Goal: Information Seeking & Learning: Learn about a topic

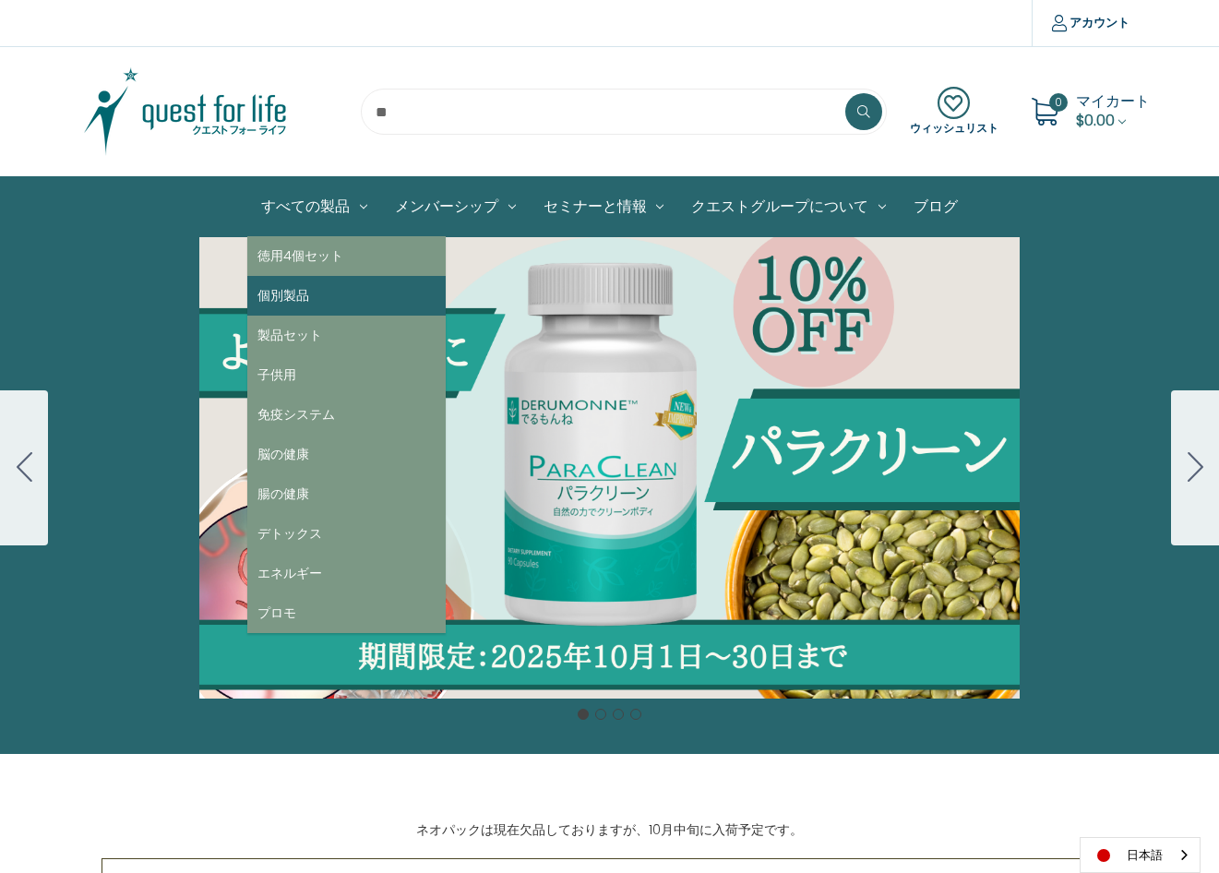
click at [311, 285] on link "個別製品" at bounding box center [346, 296] width 198 height 40
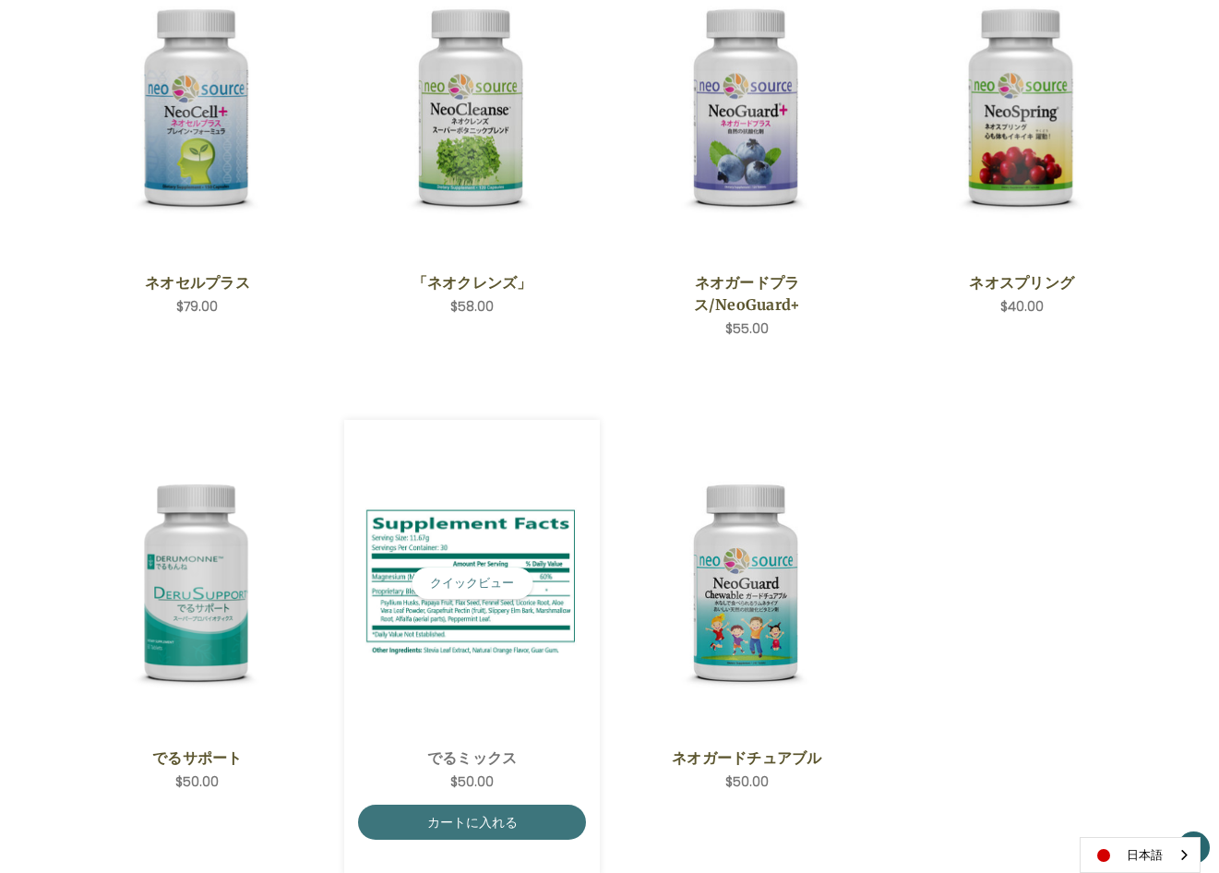
scroll to position [462, 0]
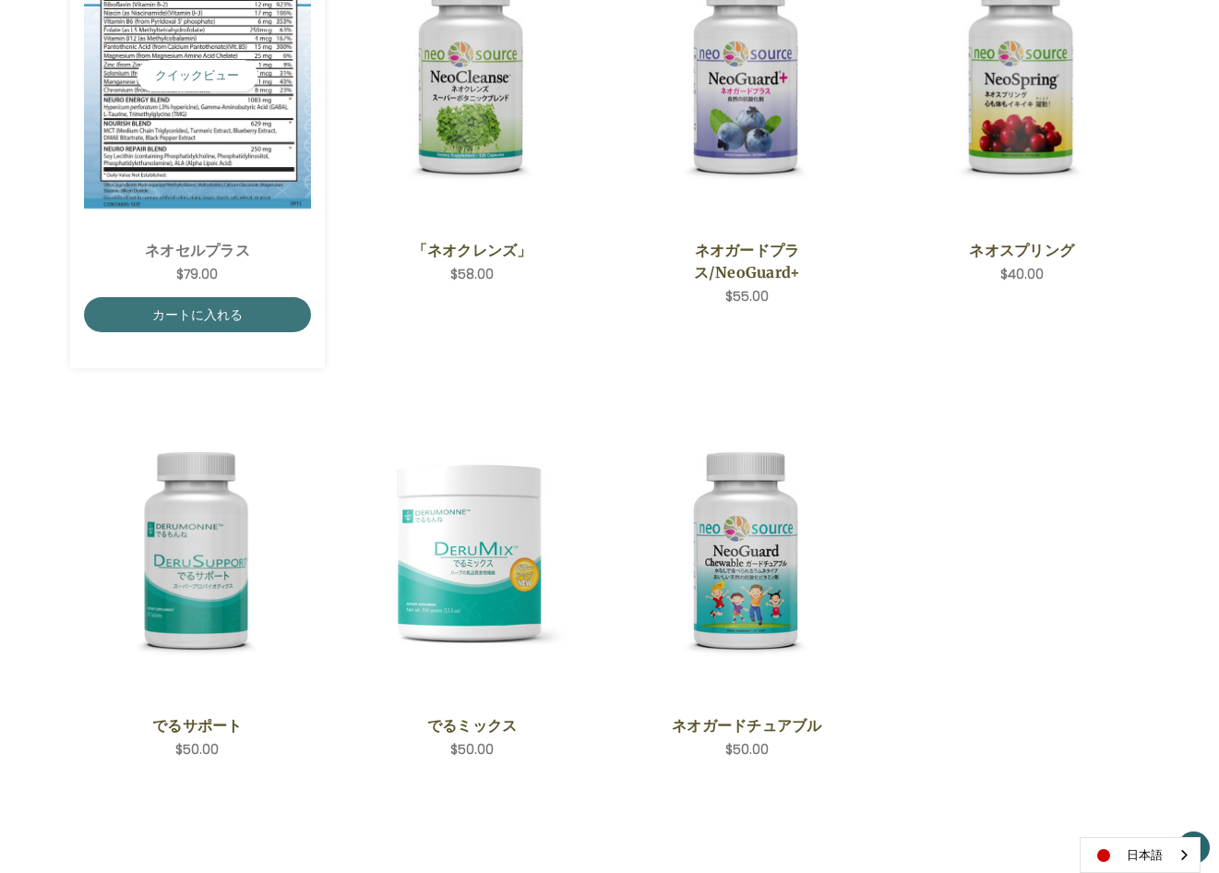
click at [155, 153] on img "NeoCell Plus,$79.00\a" at bounding box center [198, 76] width 228 height 266
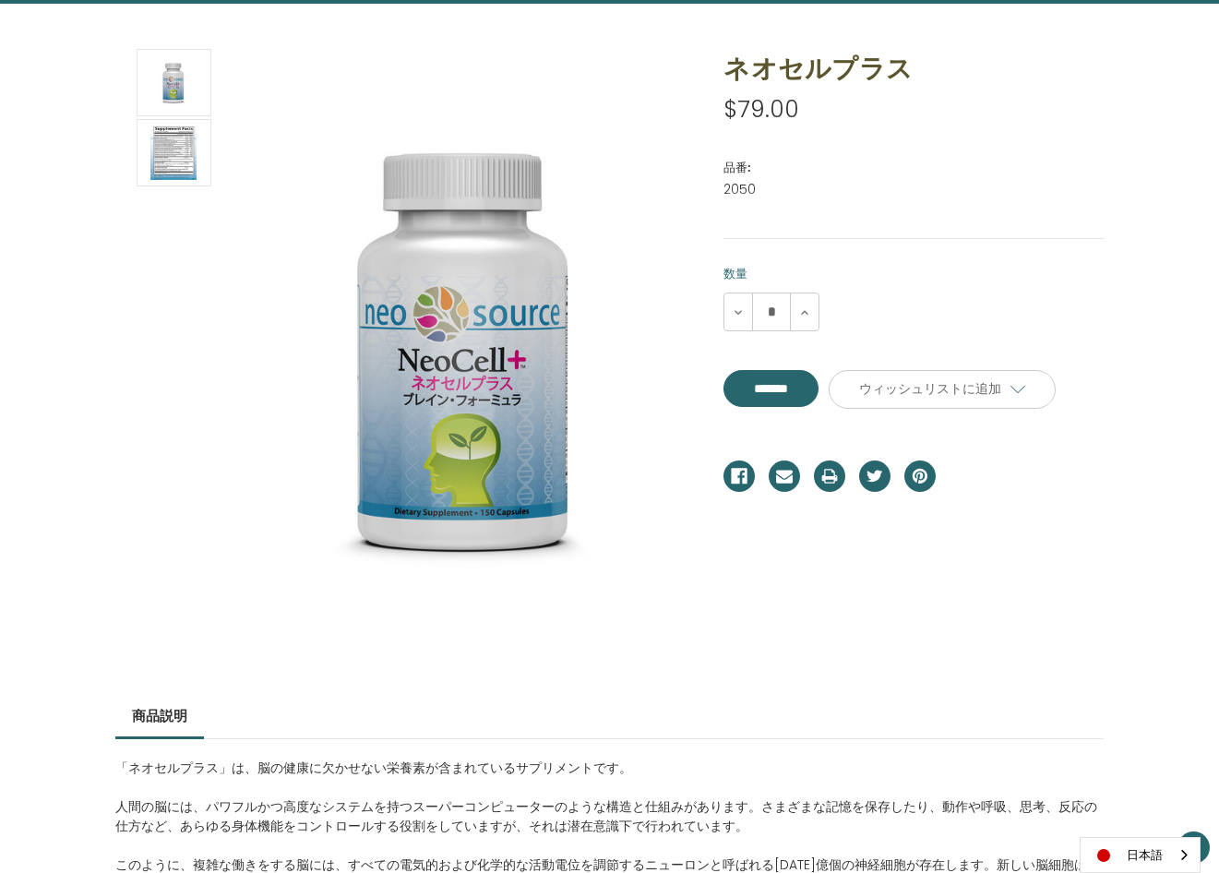
scroll to position [221, 0]
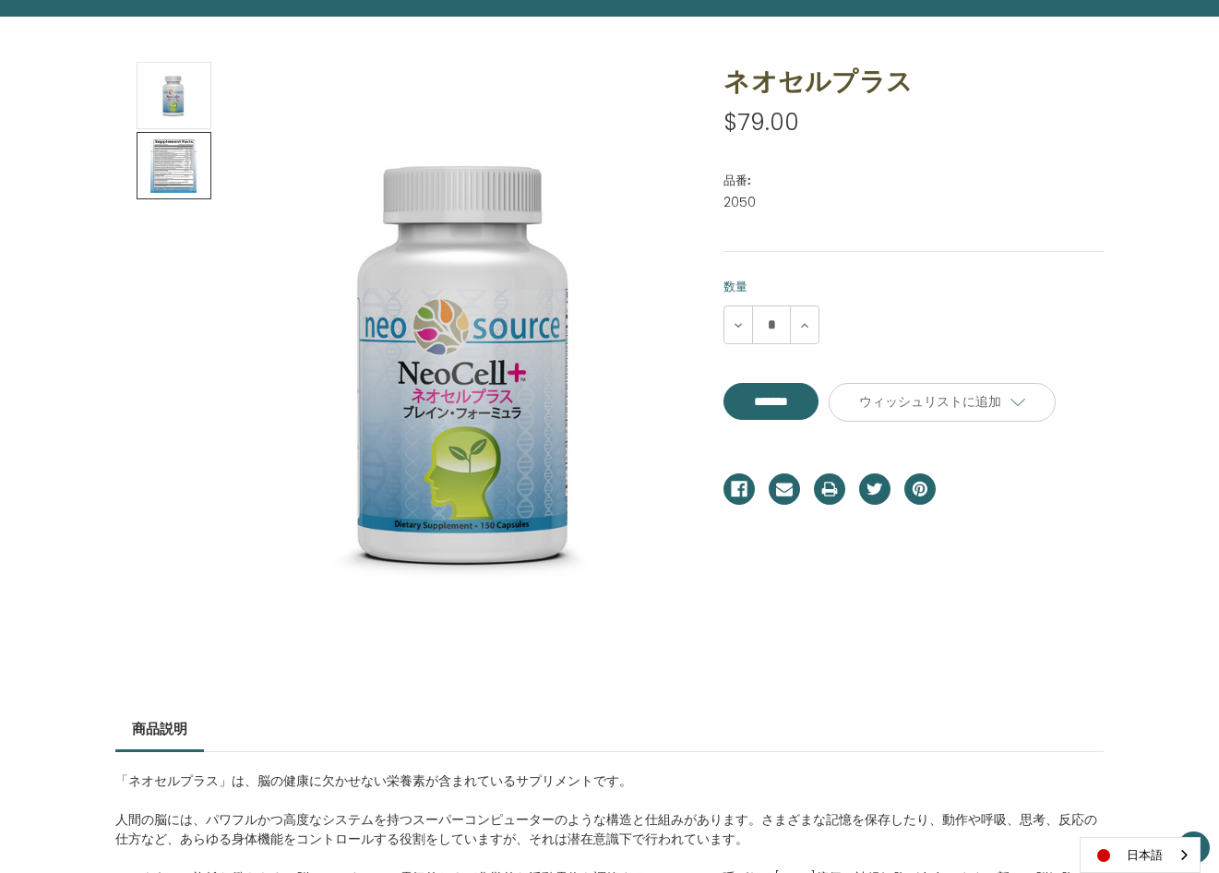
click at [160, 197] on link at bounding box center [174, 165] width 75 height 67
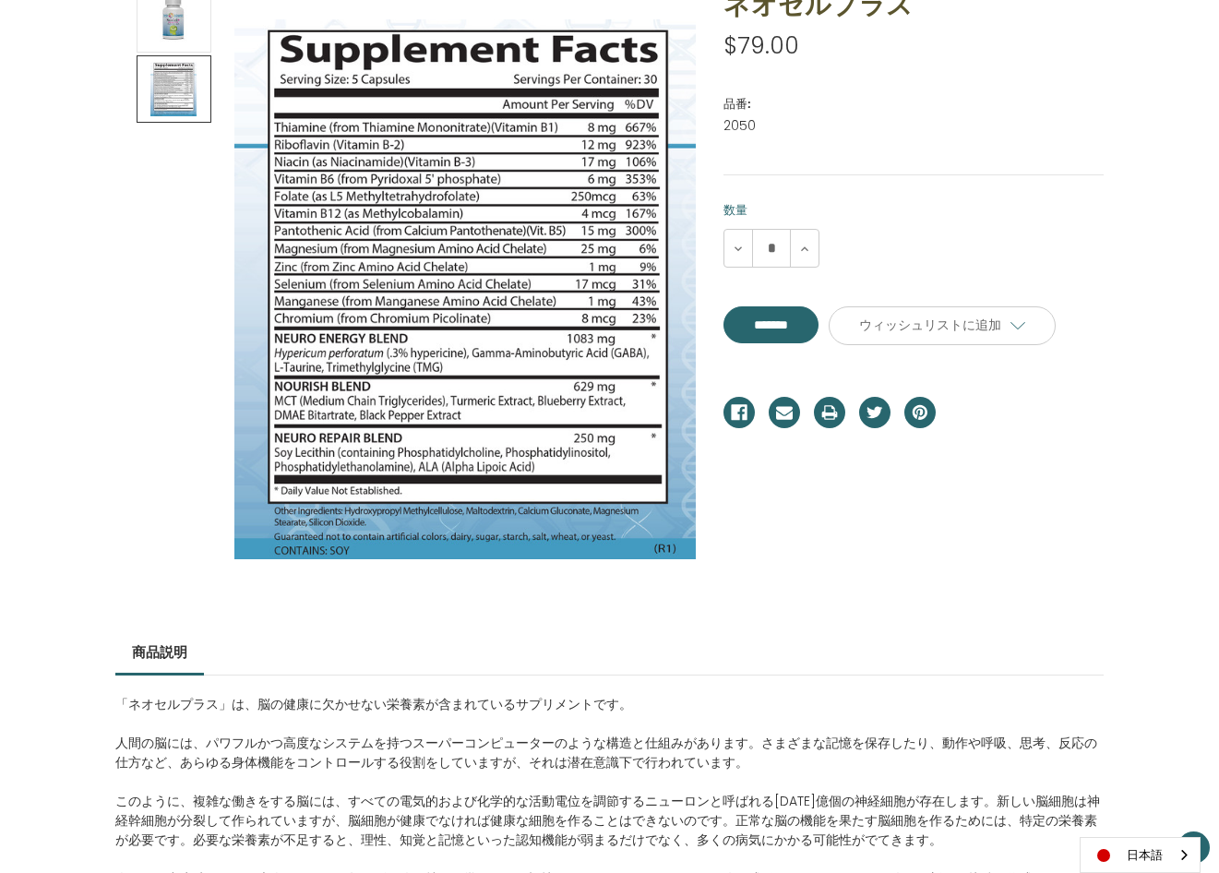
scroll to position [590, 0]
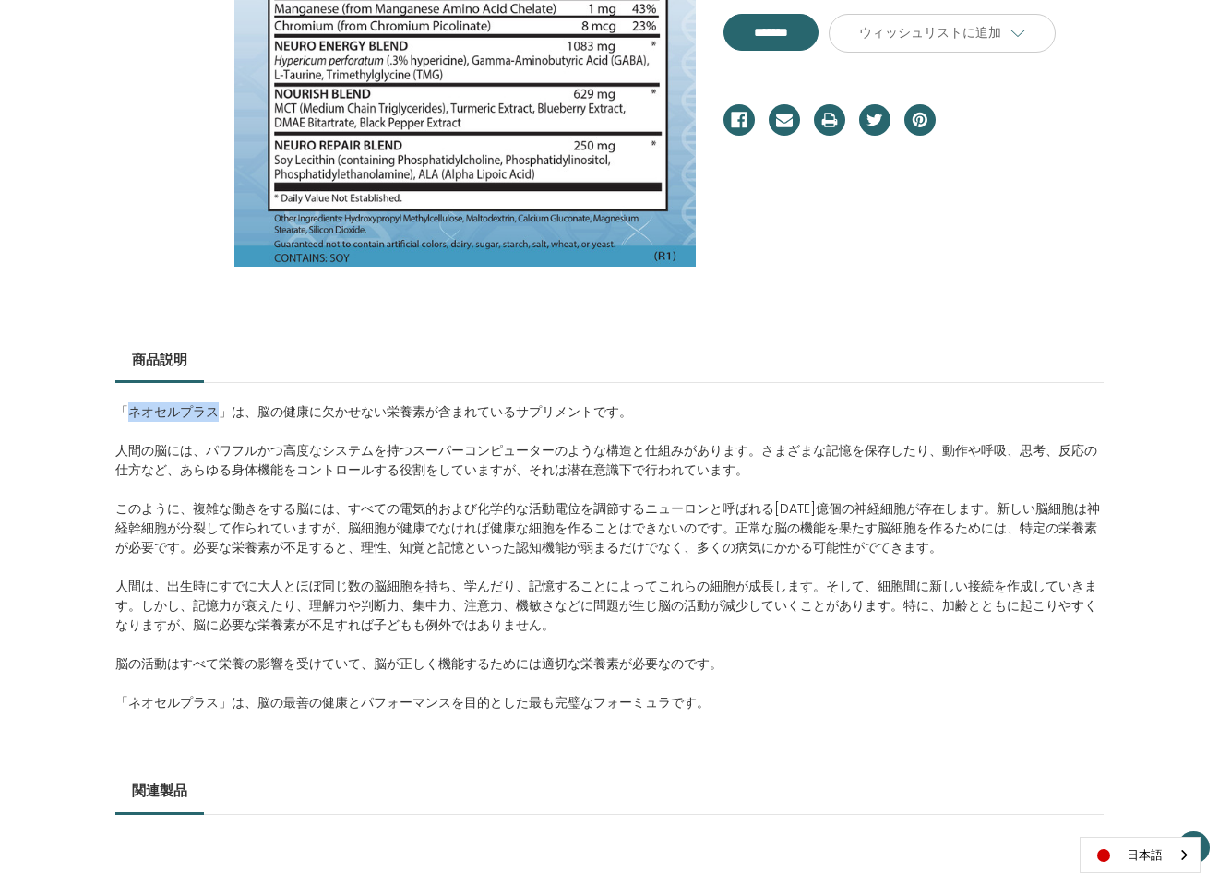
drag, startPoint x: 125, startPoint y: 415, endPoint x: 215, endPoint y: 414, distance: 90.5
click at [215, 414] on p "「ネオセルプラス」は、脳の健康に欠かせない栄養素が含まれているサプリメントです。" at bounding box center [609, 411] width 989 height 19
drag, startPoint x: 215, startPoint y: 414, endPoint x: 197, endPoint y: 412, distance: 18.7
copy p "ネオセルプラス"
